Goal: Task Accomplishment & Management: Manage account settings

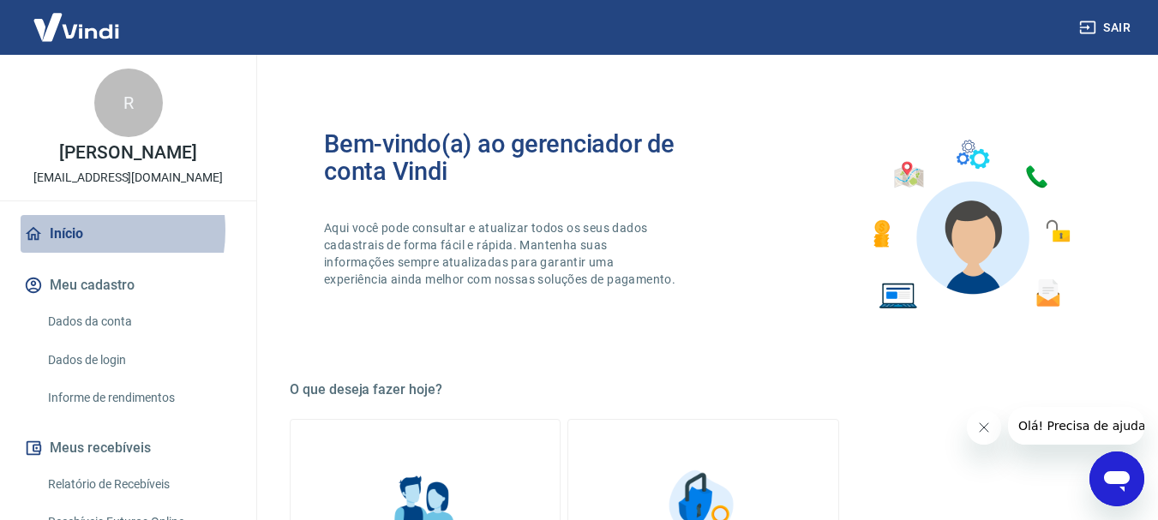
click at [73, 249] on link "Início" at bounding box center [128, 234] width 215 height 38
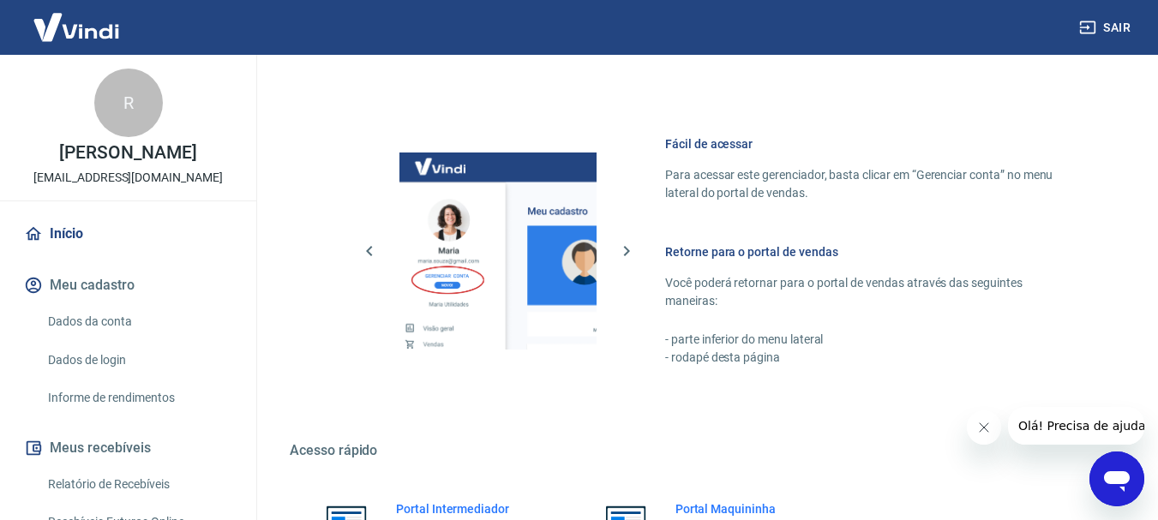
scroll to position [857, 0]
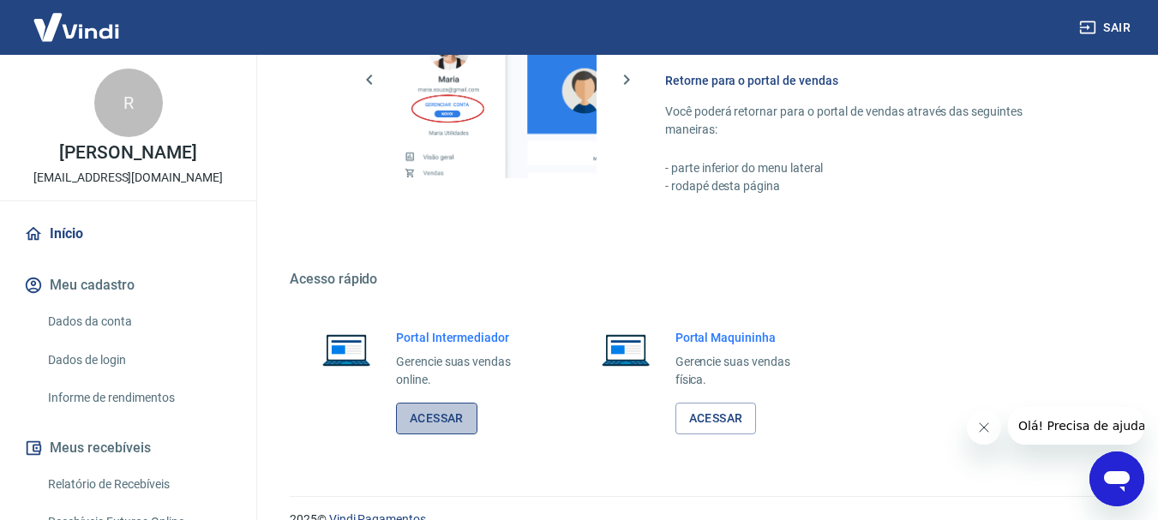
click at [445, 424] on link "Acessar" at bounding box center [436, 419] width 81 height 32
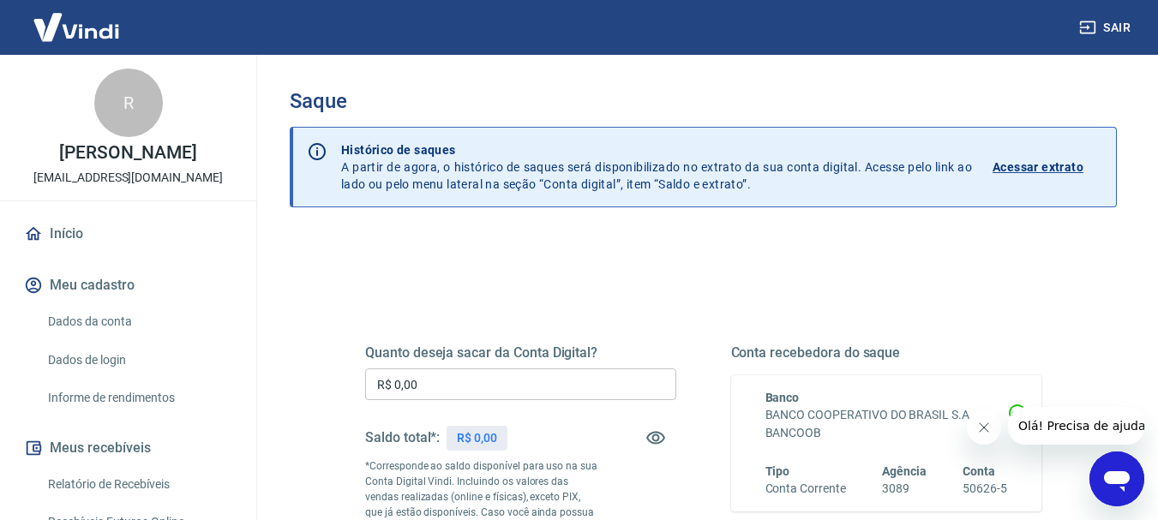
scroll to position [86, 0]
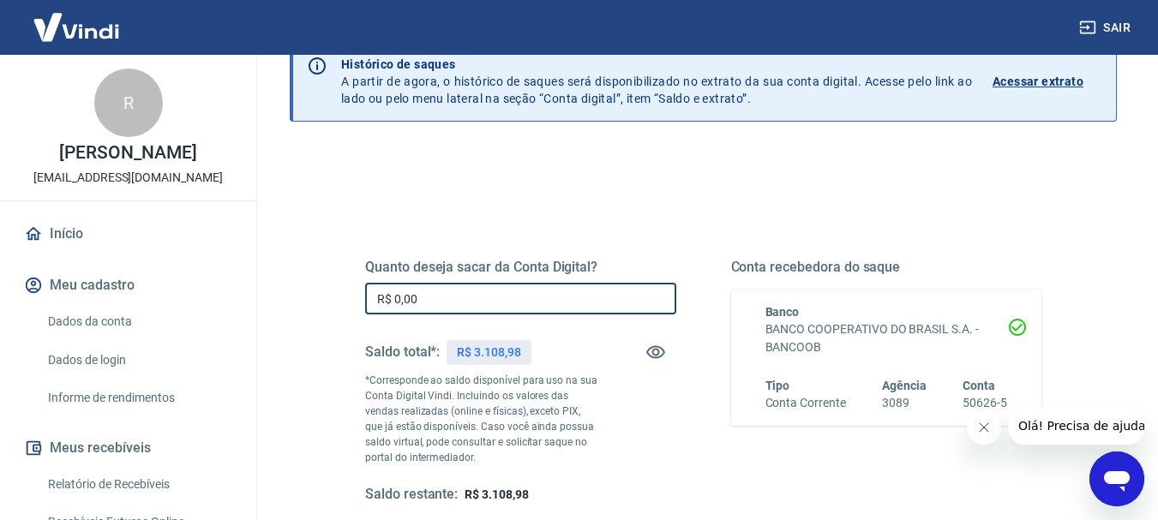
drag, startPoint x: 429, startPoint y: 284, endPoint x: 459, endPoint y: 301, distance: 34.6
click at [431, 287] on input "R$ 0,00" at bounding box center [520, 299] width 311 height 32
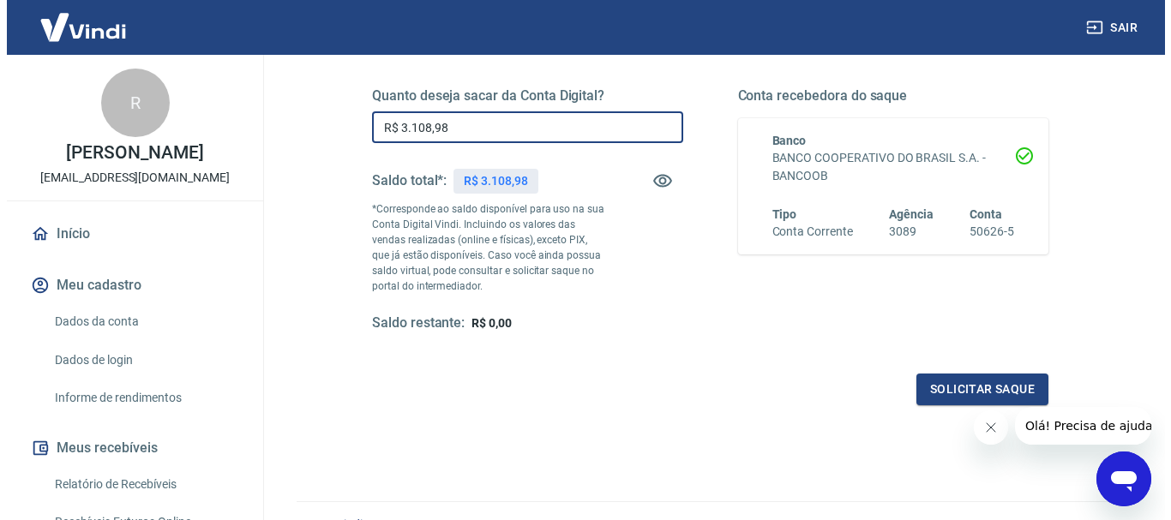
scroll to position [343, 0]
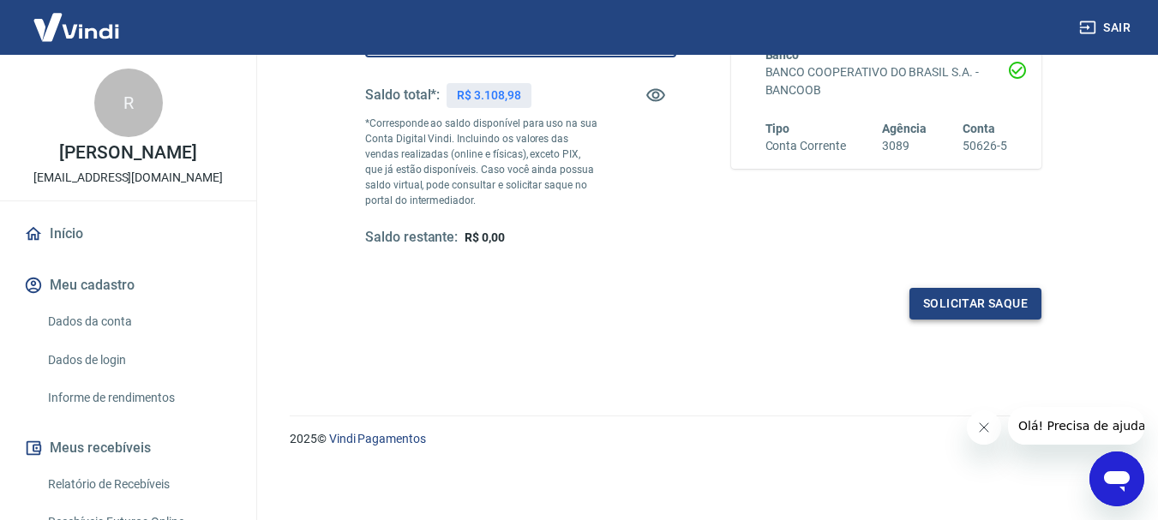
type input "R$ 3.108,98"
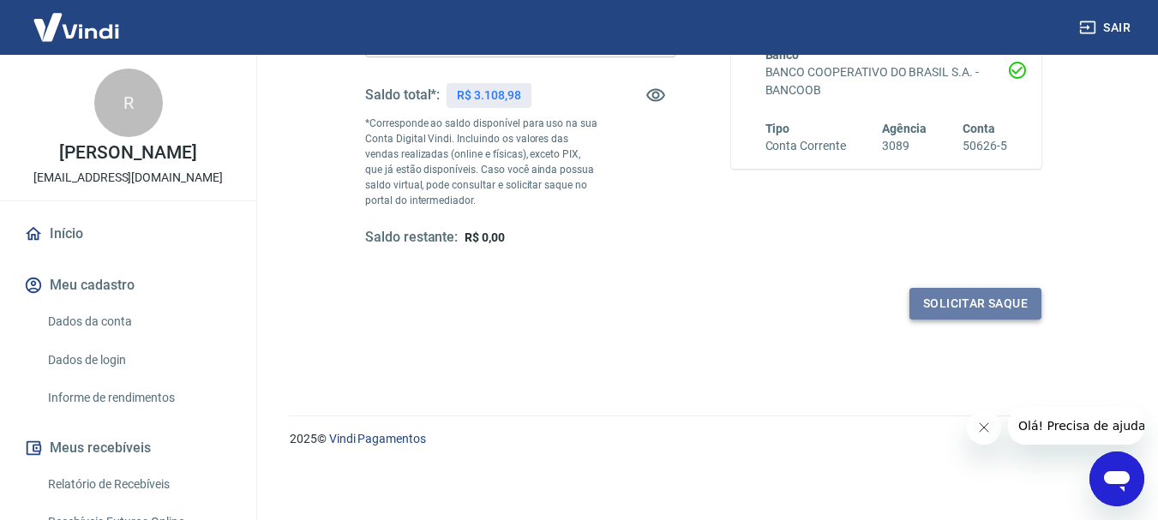
click at [978, 301] on button "Solicitar saque" at bounding box center [975, 304] width 132 height 32
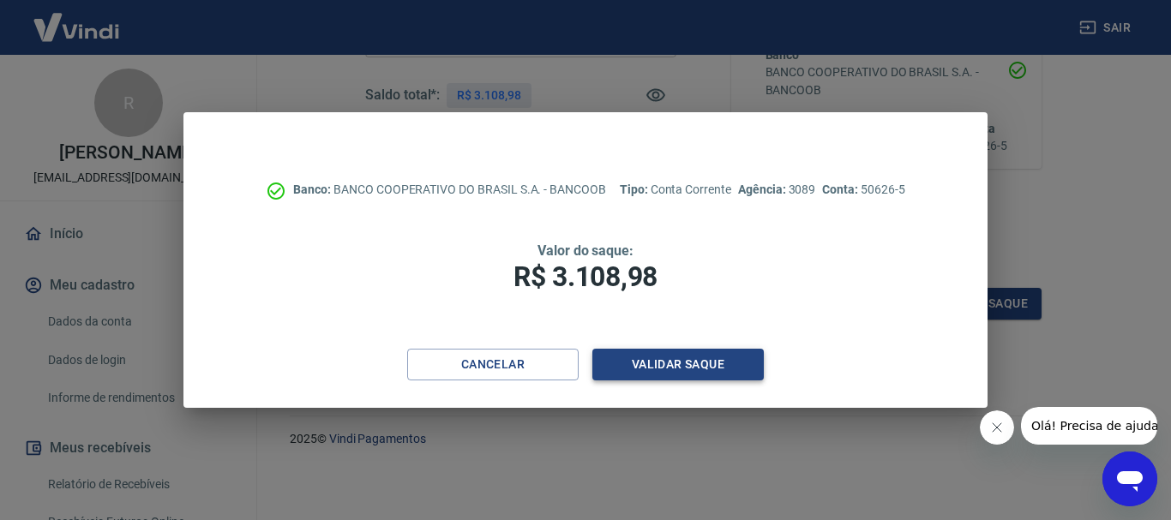
click at [671, 363] on button "Validar saque" at bounding box center [677, 365] width 171 height 32
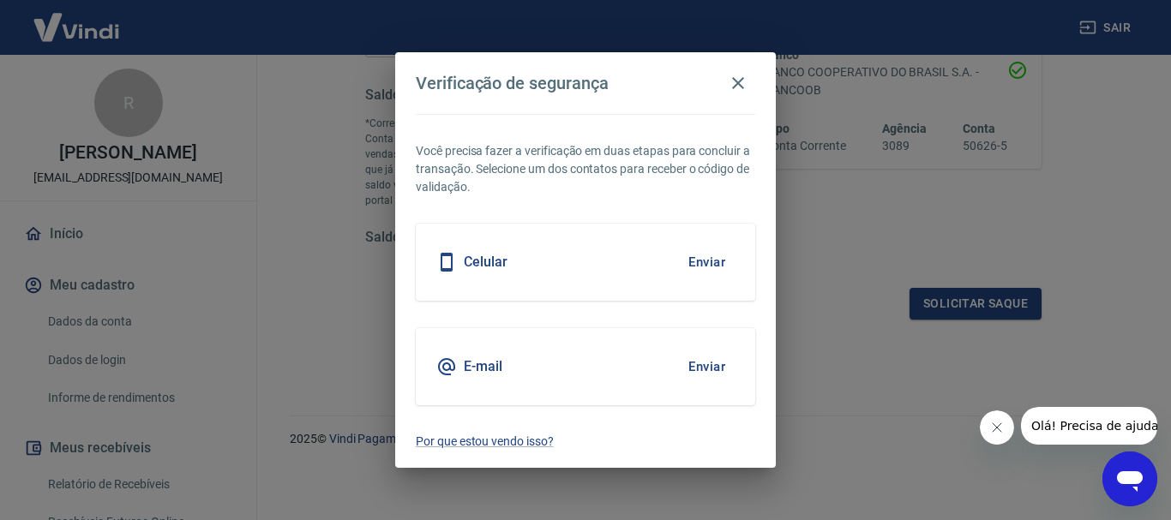
click at [712, 368] on button "Enviar" at bounding box center [707, 367] width 56 height 36
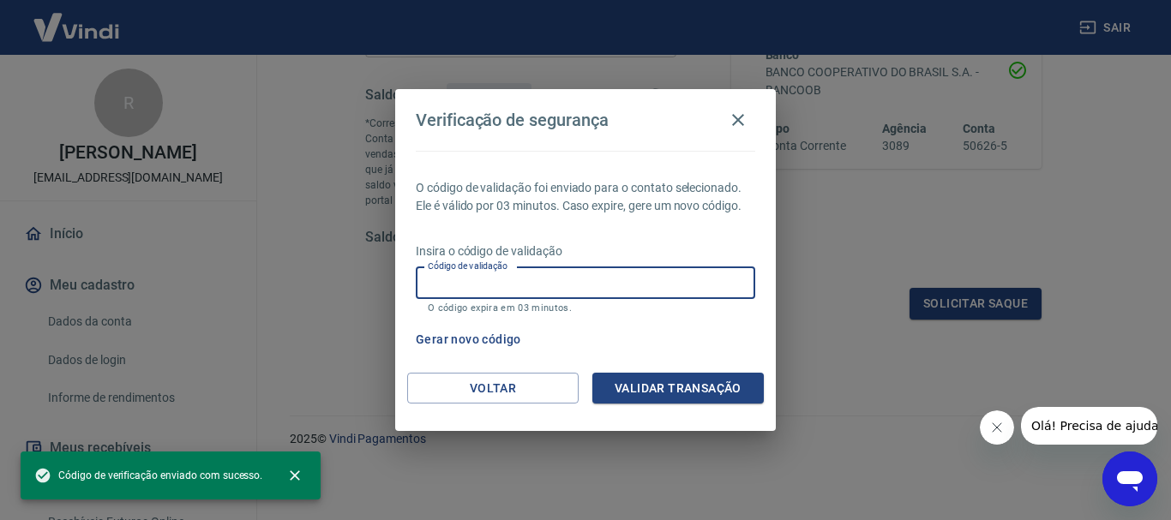
click at [458, 286] on input "Código de validação" at bounding box center [585, 283] width 339 height 32
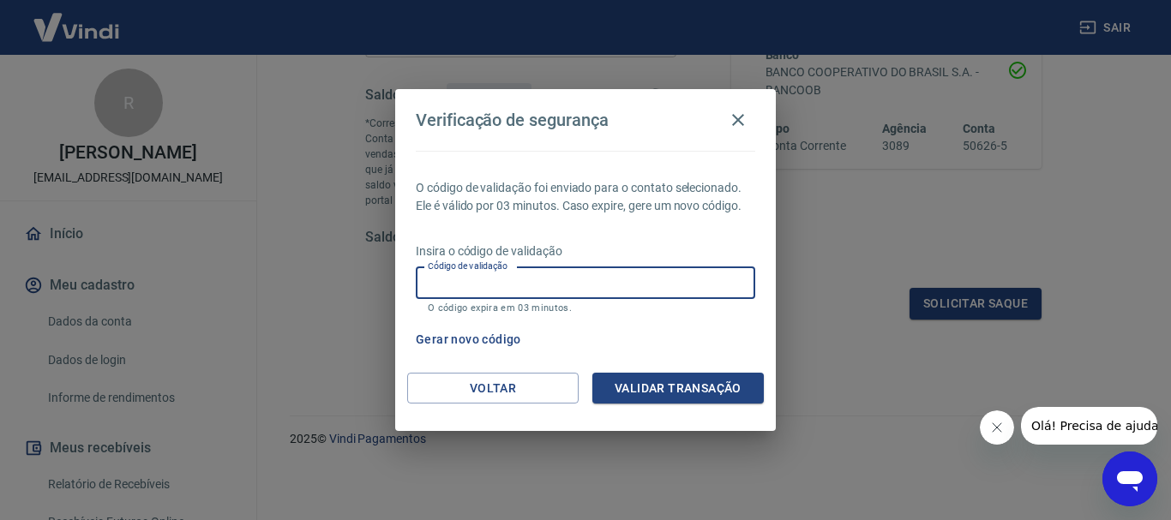
paste input "925484"
type input "925484"
click at [678, 385] on button "Validar transação" at bounding box center [677, 389] width 171 height 32
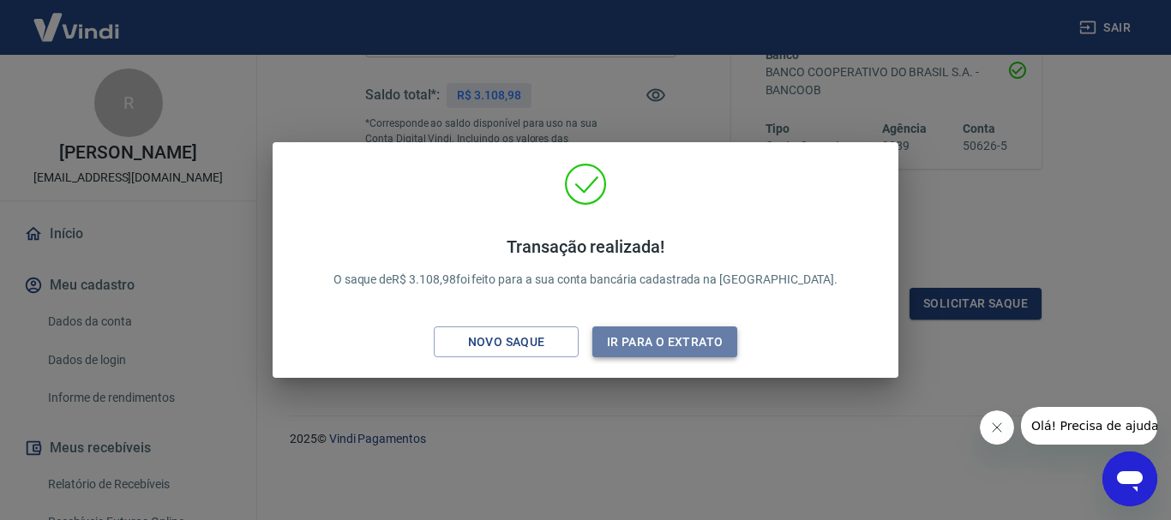
click at [651, 339] on button "Ir para o extrato" at bounding box center [664, 343] width 145 height 32
